Goal: Entertainment & Leisure: Consume media (video, audio)

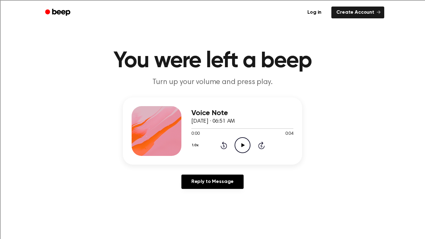
click at [246, 147] on icon "Play Audio" at bounding box center [242, 145] width 16 height 16
click at [244, 144] on icon "Play Audio" at bounding box center [242, 145] width 16 height 16
click at [248, 142] on icon "Play Audio" at bounding box center [242, 145] width 16 height 16
